Goal: Information Seeking & Learning: Check status

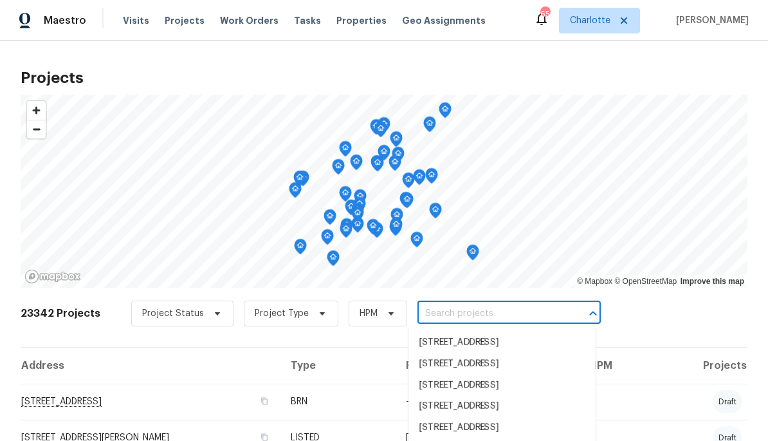
scroll to position [241, 0]
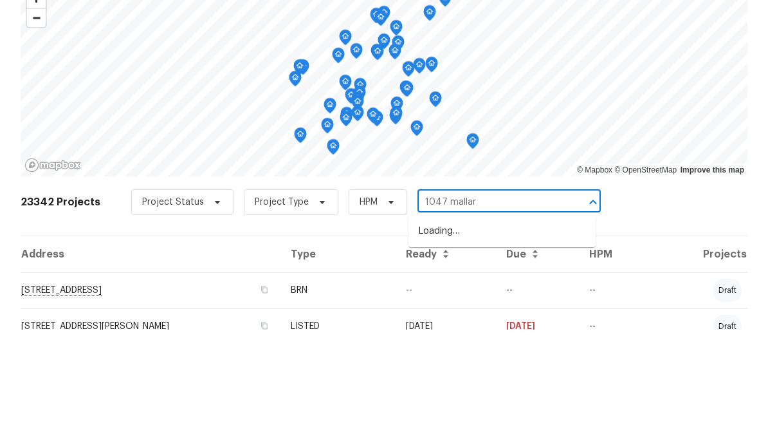
type input "1047 mallard"
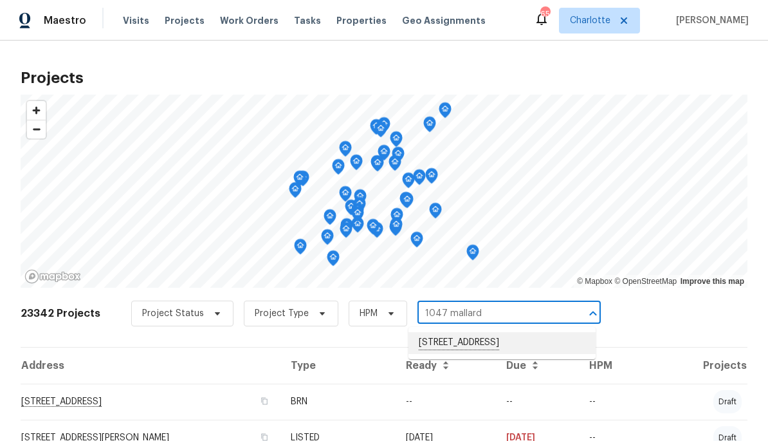
click at [518, 342] on li "[STREET_ADDRESS]" at bounding box center [501, 343] width 187 height 22
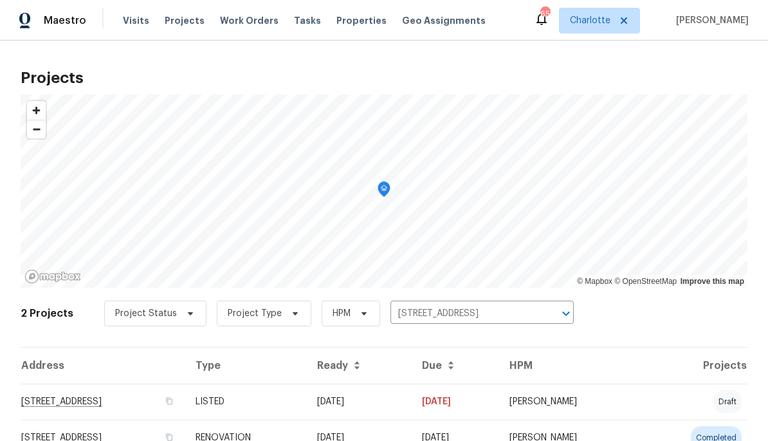
click at [185, 393] on td "1047 Mallard Dr, Rock Hill, SC 29732" at bounding box center [103, 401] width 165 height 36
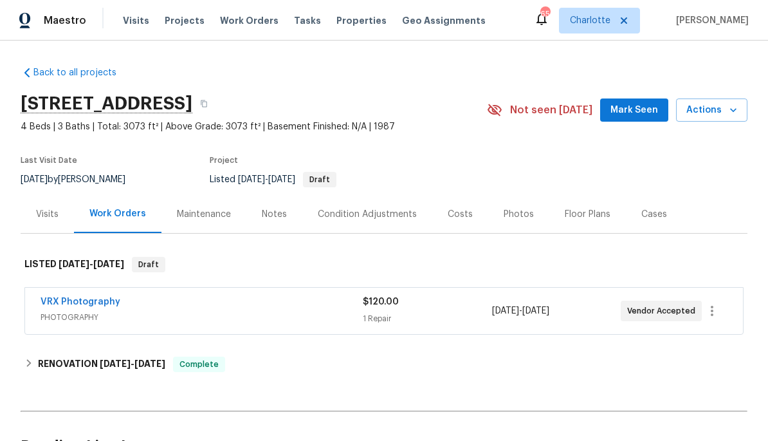
click at [467, 212] on div "Costs" at bounding box center [460, 214] width 56 height 38
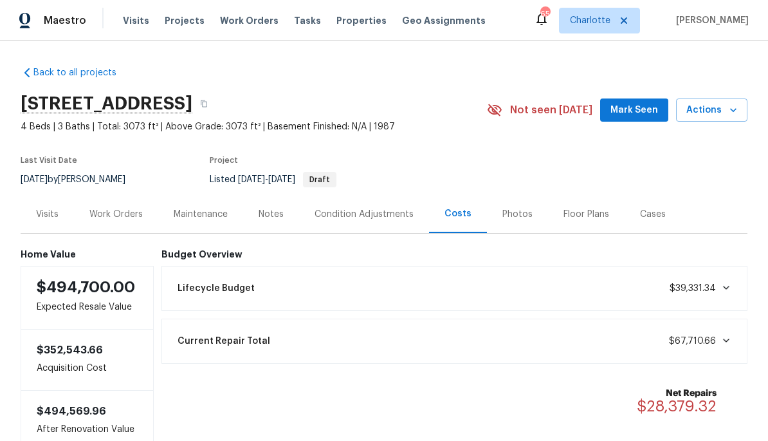
click at [176, 26] on span "Projects" at bounding box center [185, 20] width 40 height 13
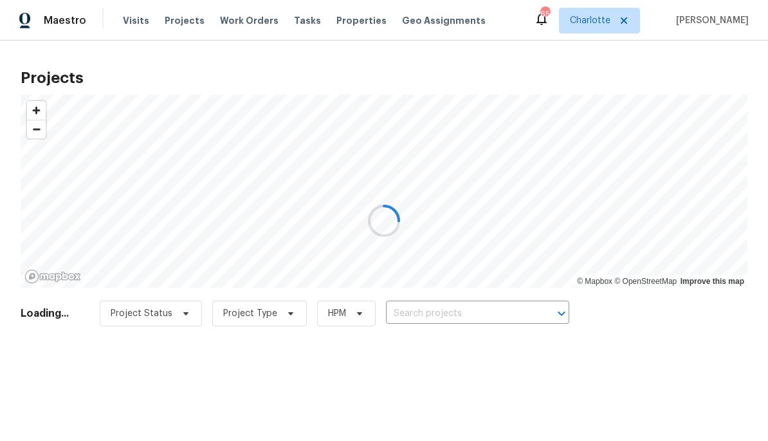
click at [475, 311] on div at bounding box center [384, 220] width 768 height 441
click at [493, 312] on div at bounding box center [384, 220] width 768 height 441
click at [490, 311] on div at bounding box center [384, 220] width 768 height 441
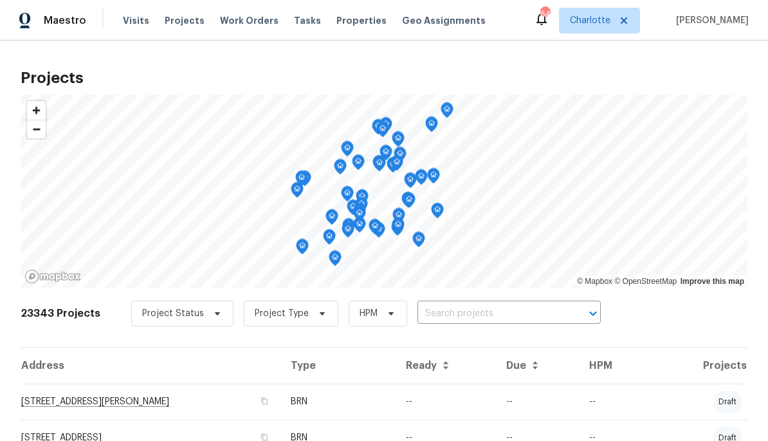
click at [527, 316] on input "text" at bounding box center [490, 314] width 147 height 20
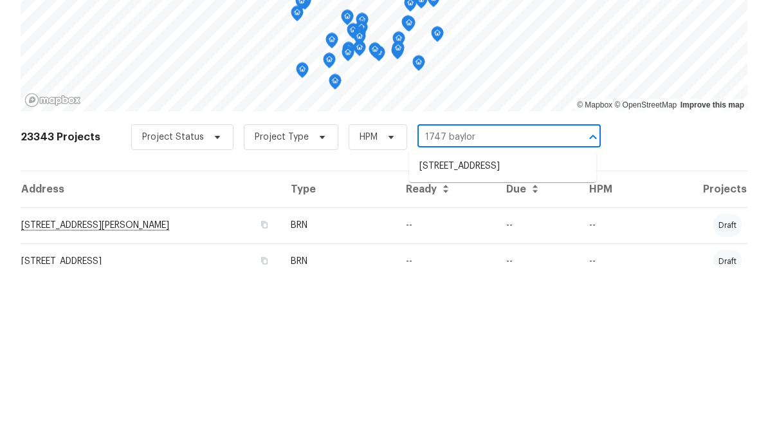
type input "1747 Baylor"
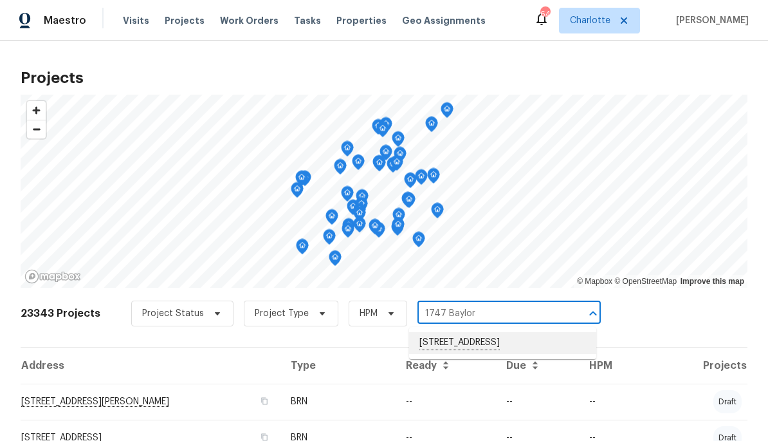
click at [532, 342] on li "1747 Baylor Dr, Rock Hill, SC 29732" at bounding box center [502, 343] width 187 height 22
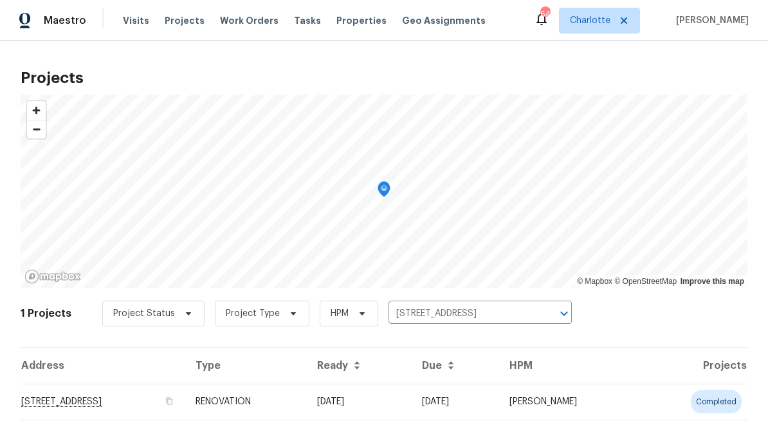
click at [185, 403] on td "1747 Baylor Dr, Rock Hill, SC 29732" at bounding box center [103, 401] width 165 height 36
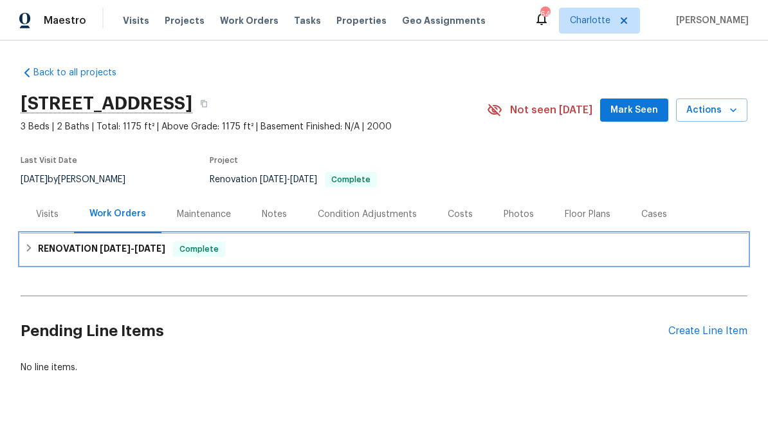
click at [212, 257] on div "RENOVATION 8/27/25 - 9/10/25 Complete" at bounding box center [384, 249] width 727 height 31
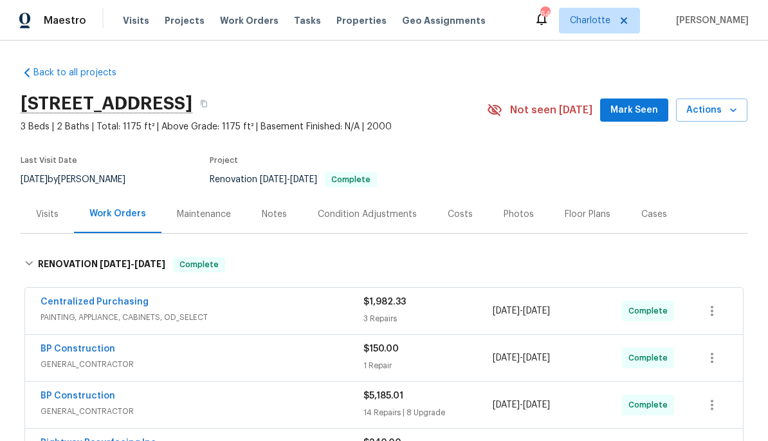
click at [465, 208] on div "Costs" at bounding box center [460, 214] width 25 height 13
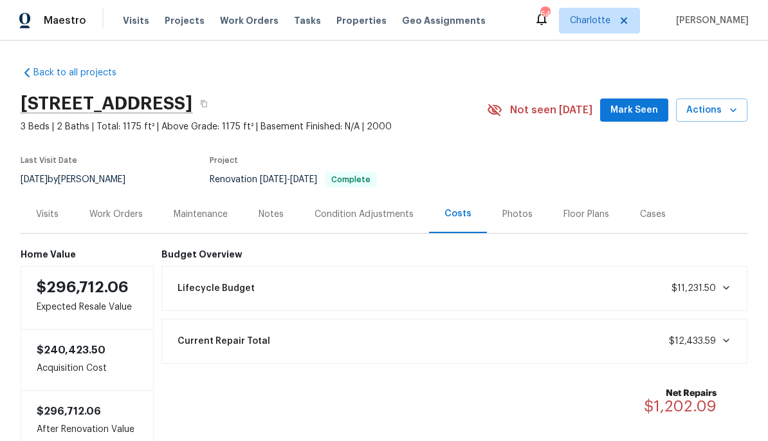
scroll to position [1, 0]
click at [520, 210] on div "Photos" at bounding box center [517, 213] width 30 height 13
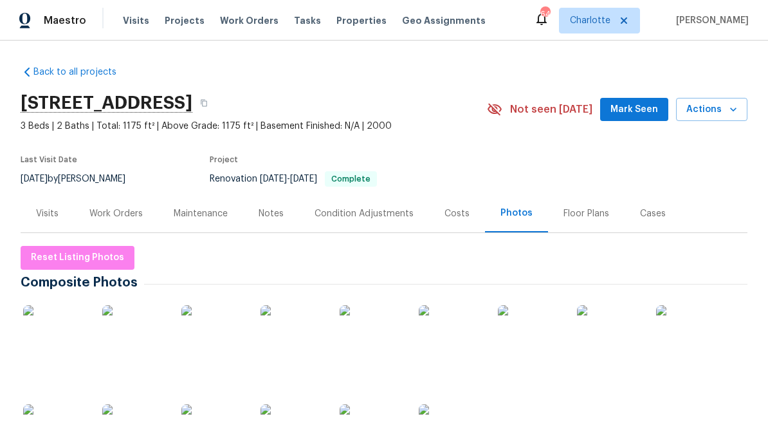
click at [115, 225] on div "Work Orders" at bounding box center [116, 213] width 84 height 38
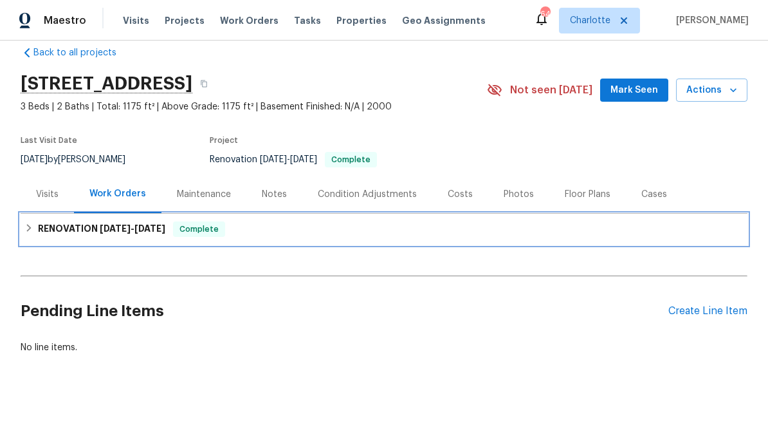
click at [37, 237] on div "RENOVATION 8/27/25 - 9/10/25 Complete" at bounding box center [384, 229] width 727 height 31
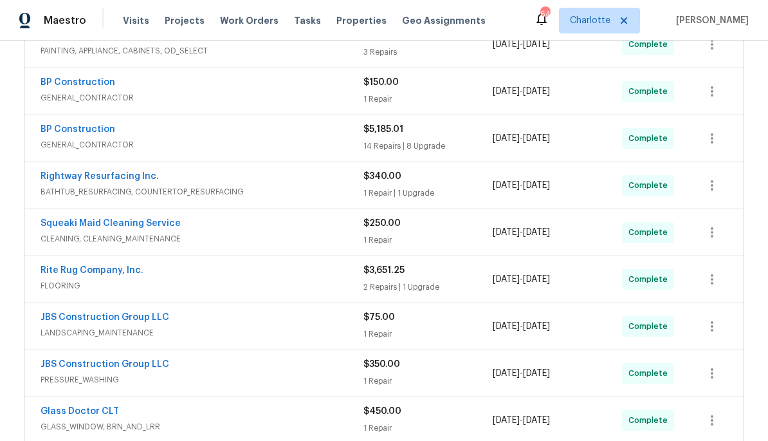
scroll to position [267, 0]
click at [241, 281] on span "FLOORING" at bounding box center [202, 285] width 323 height 13
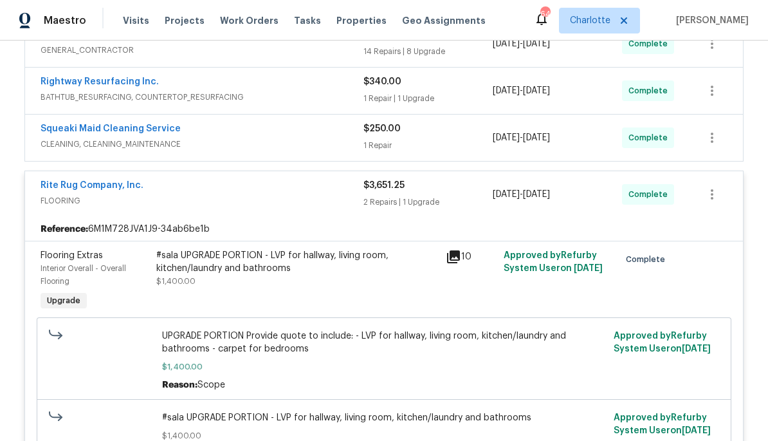
scroll to position [359, 0]
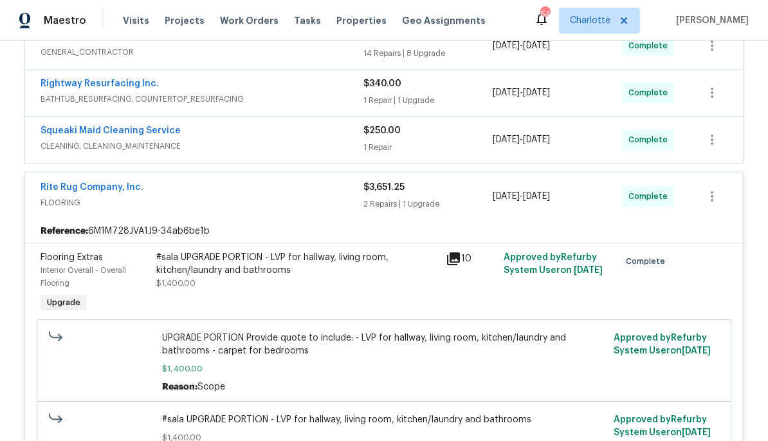
click at [236, 205] on span "FLOORING" at bounding box center [202, 202] width 323 height 13
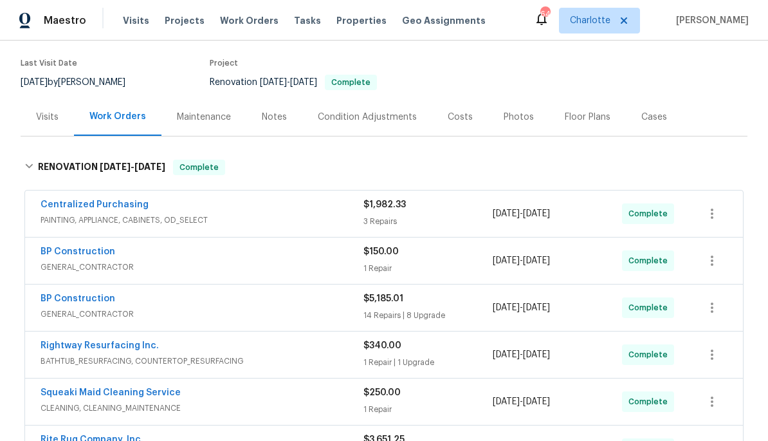
scroll to position [80, 0]
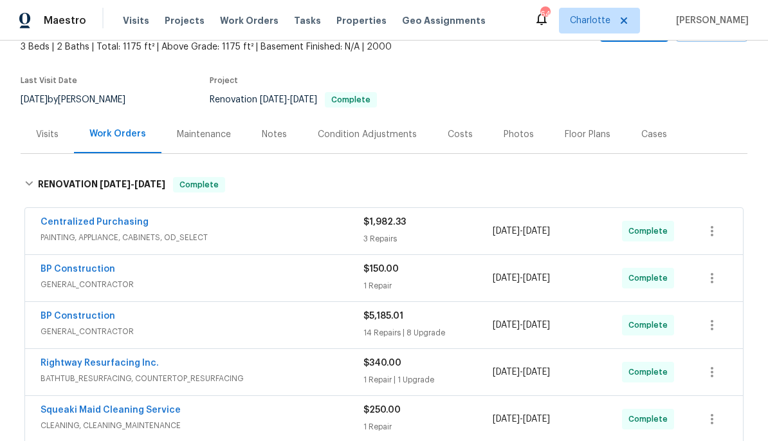
click at [449, 124] on div "Costs" at bounding box center [460, 134] width 56 height 38
